Goal: Task Accomplishment & Management: Manage account settings

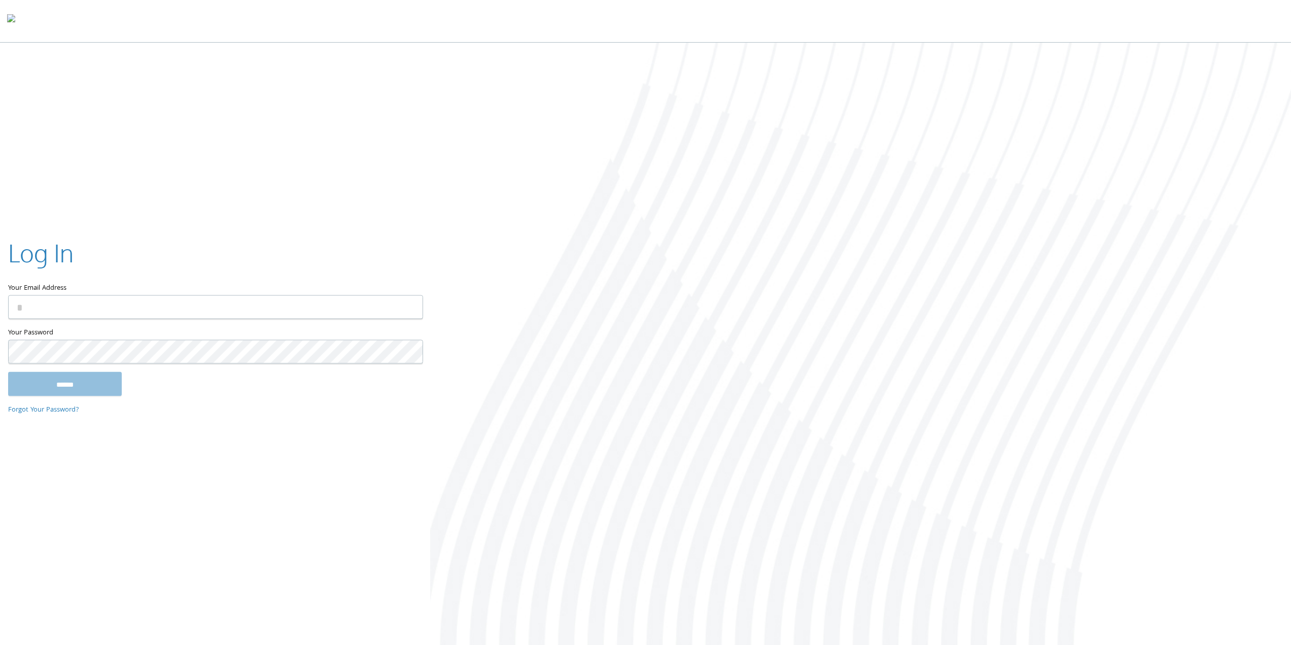
type input "**********"
click at [98, 385] on input "******" at bounding box center [65, 383] width 114 height 24
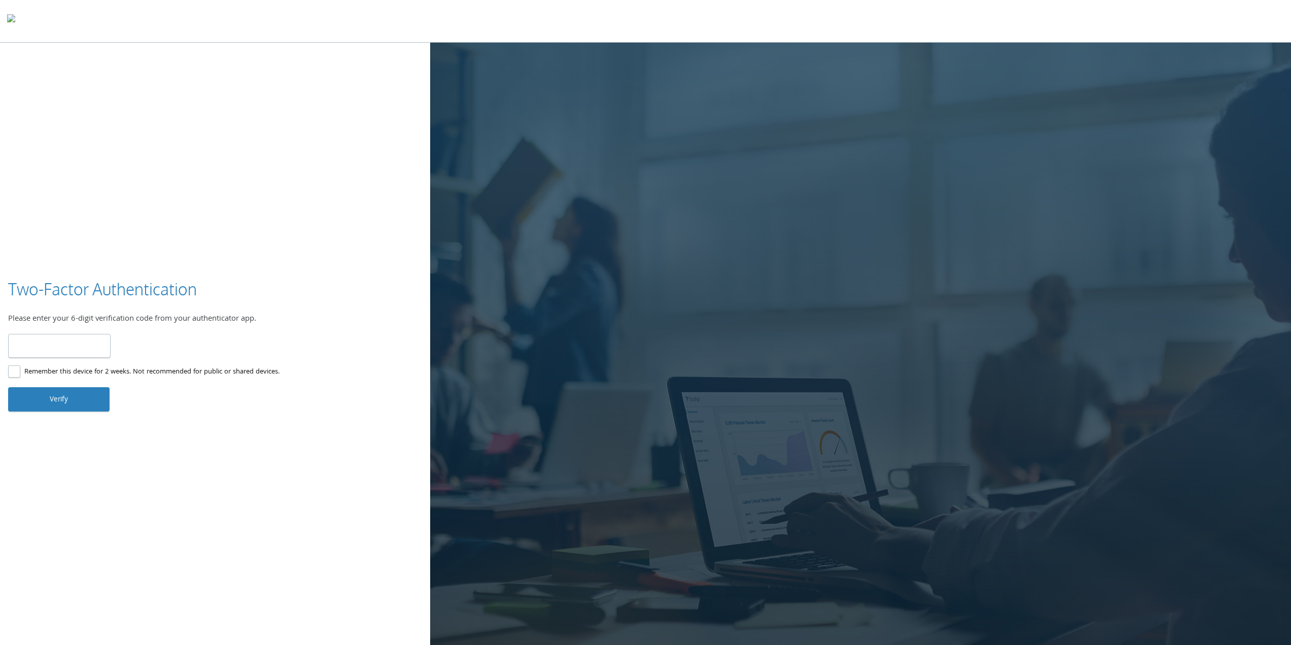
click at [70, 350] on input "number" at bounding box center [59, 346] width 102 height 24
type input "******"
